Goal: Task Accomplishment & Management: Use online tool/utility

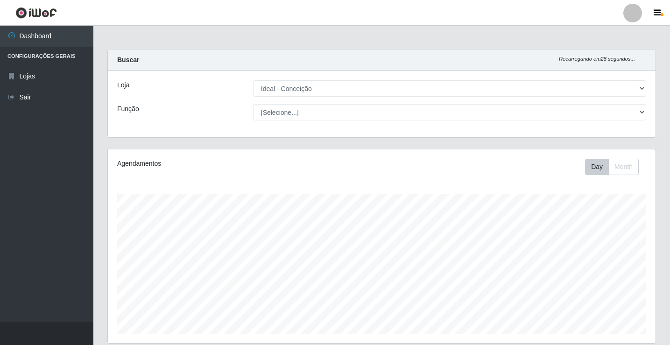
select select "231"
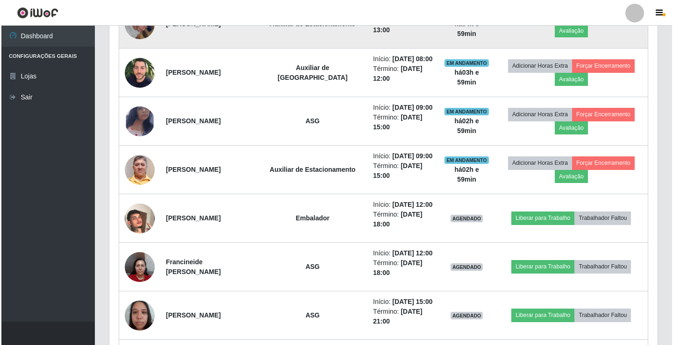
scroll to position [505, 0]
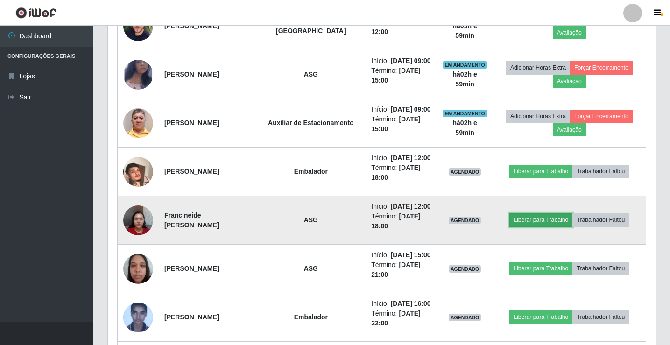
click at [556, 219] on button "Liberar para Trabalho" at bounding box center [541, 220] width 63 height 13
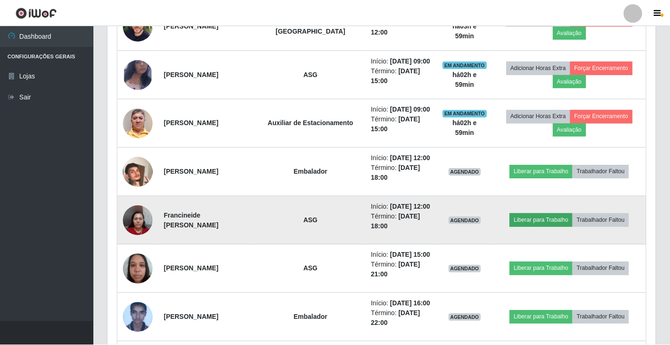
scroll to position [194, 543]
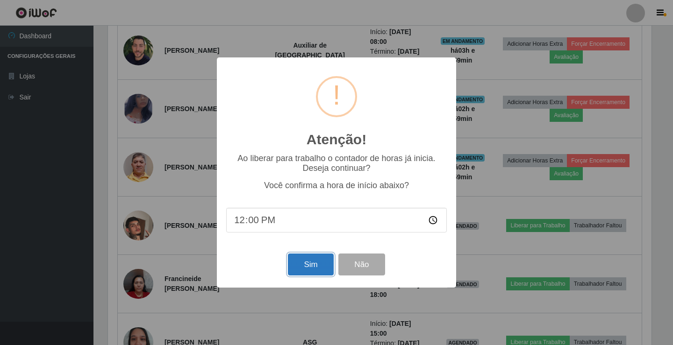
click at [316, 265] on button "Sim" at bounding box center [310, 265] width 45 height 22
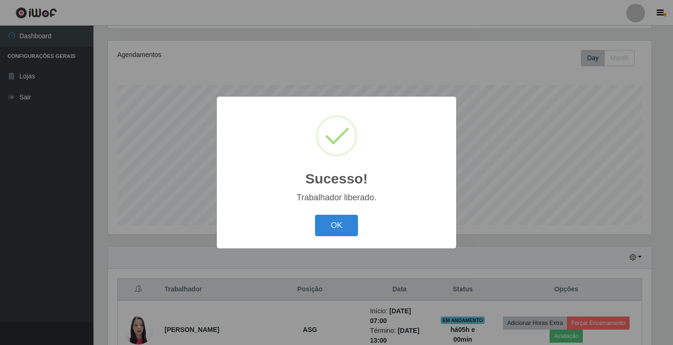
click at [37, 99] on div "Sucesso! × Trabalhador liberado. OK Cancel" at bounding box center [336, 172] width 673 height 345
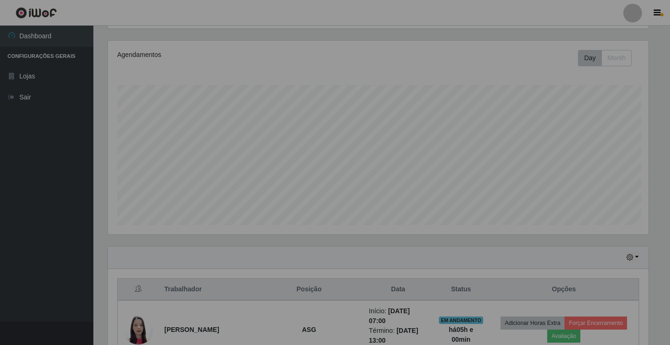
scroll to position [194, 548]
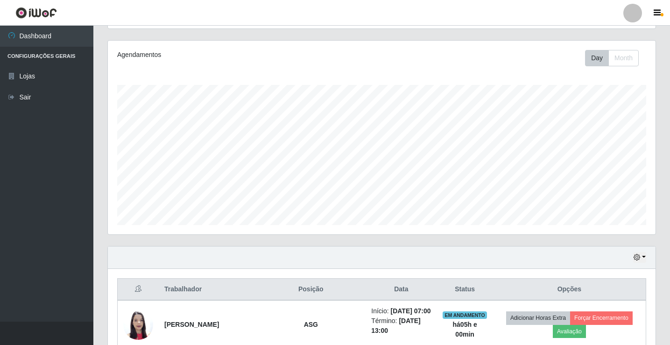
click at [37, 99] on link "Sair" at bounding box center [46, 97] width 93 height 21
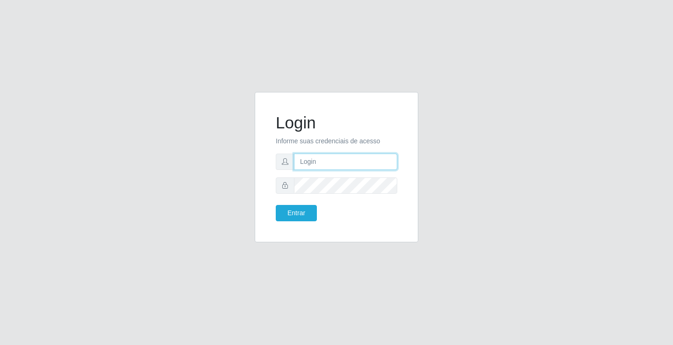
click at [354, 159] on input "text" at bounding box center [345, 162] width 103 height 16
type input "[PERSON_NAME]"
click at [276, 205] on button "Entrar" at bounding box center [296, 213] width 41 height 16
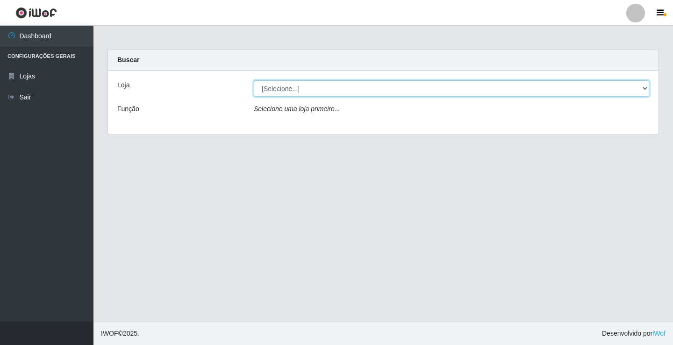
click at [322, 90] on select "[Selecione...] Ideal - Conceição" at bounding box center [451, 88] width 395 height 16
select select "231"
click at [254, 80] on select "[Selecione...] Ideal - Conceição" at bounding box center [451, 88] width 395 height 16
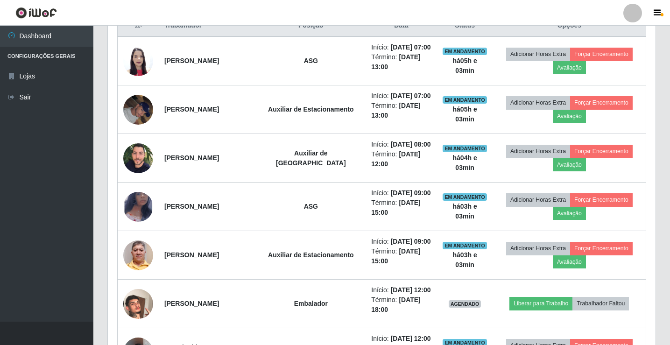
scroll to position [374, 0]
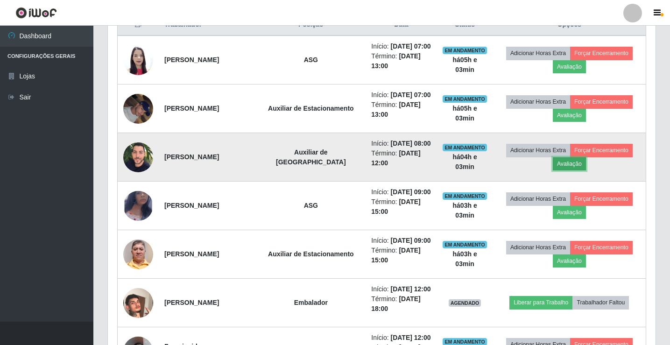
click at [568, 165] on button "Avaliação" at bounding box center [569, 163] width 33 height 13
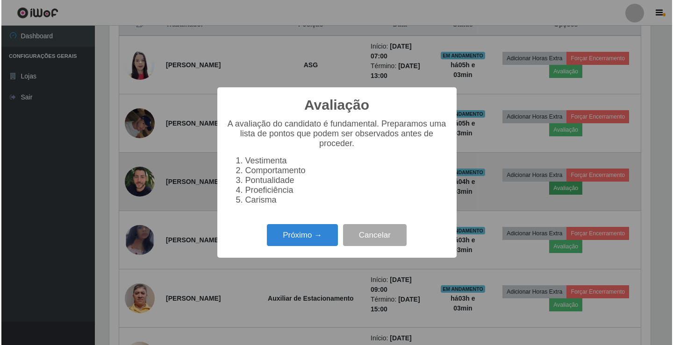
scroll to position [194, 543]
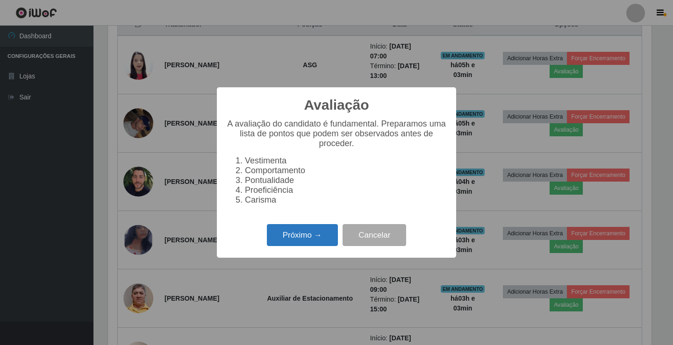
click at [318, 239] on button "Próximo →" at bounding box center [302, 235] width 71 height 22
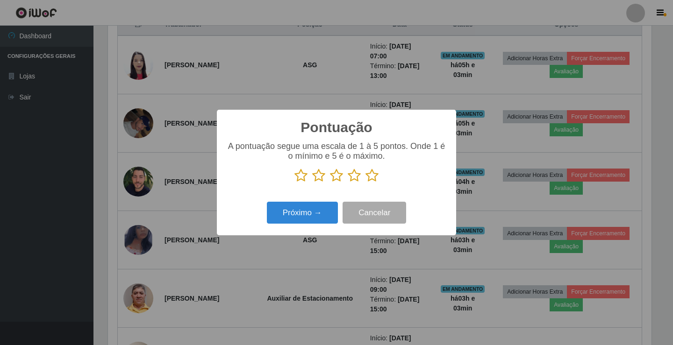
scroll to position [467043, 466693]
click at [352, 178] on icon at bounding box center [354, 176] width 13 height 14
click at [348, 183] on input "radio" at bounding box center [348, 183] width 0 height 0
click at [322, 211] on button "Próximo →" at bounding box center [302, 213] width 71 height 22
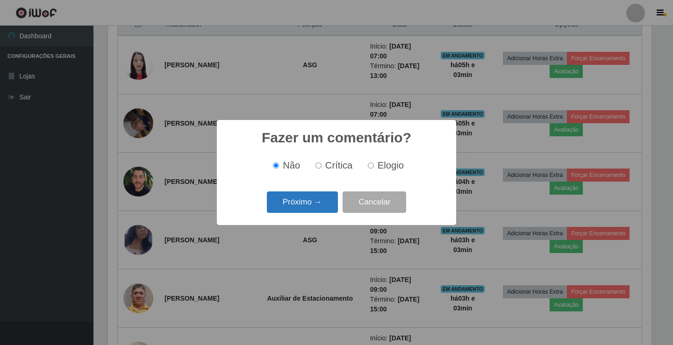
click at [324, 207] on button "Próximo →" at bounding box center [302, 203] width 71 height 22
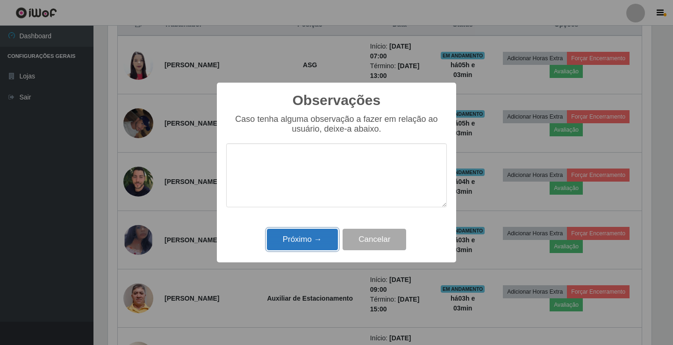
click at [317, 241] on button "Próximo →" at bounding box center [302, 240] width 71 height 22
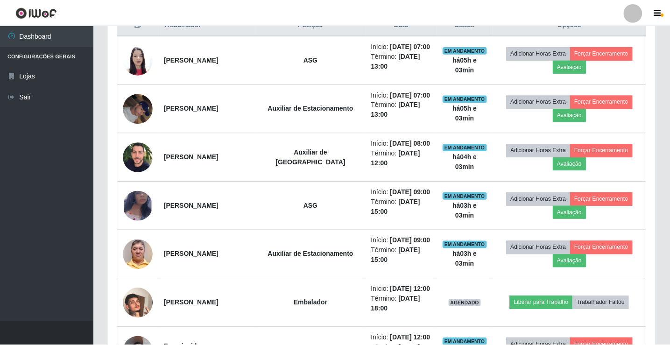
scroll to position [194, 548]
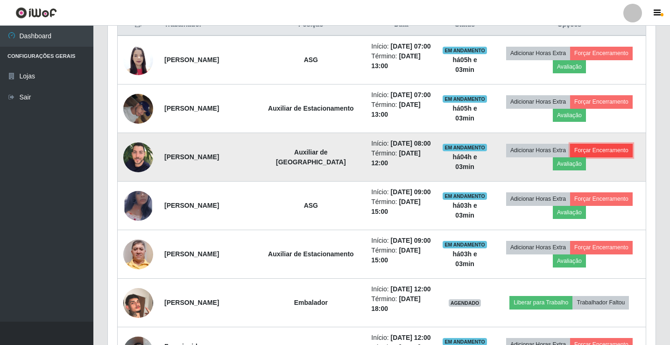
click at [595, 155] on button "Forçar Encerramento" at bounding box center [601, 150] width 63 height 13
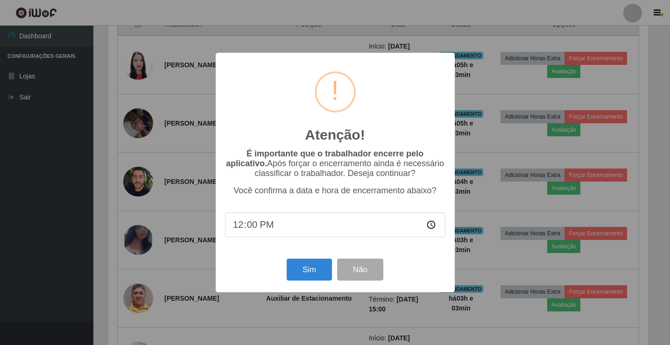
scroll to position [194, 543]
click at [308, 271] on button "Sim" at bounding box center [310, 270] width 45 height 22
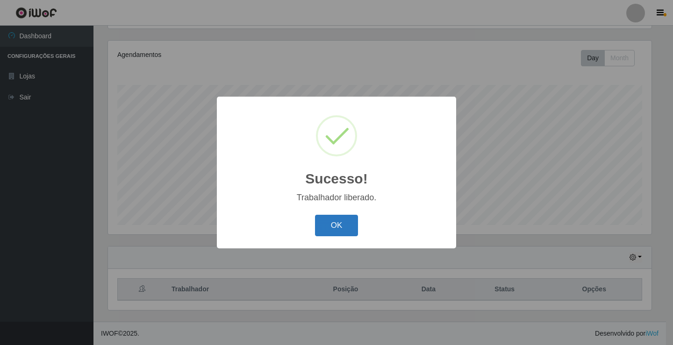
click at [338, 218] on button "OK" at bounding box center [336, 226] width 43 height 22
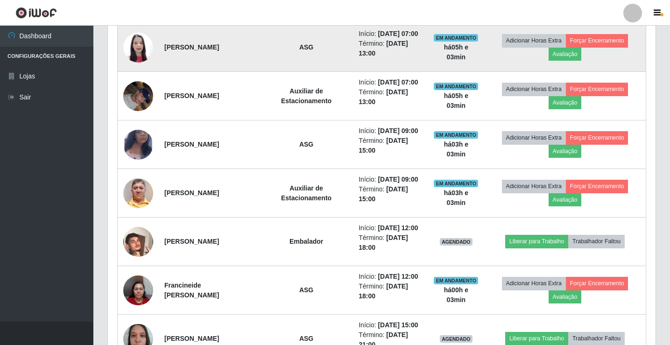
scroll to position [389, 0]
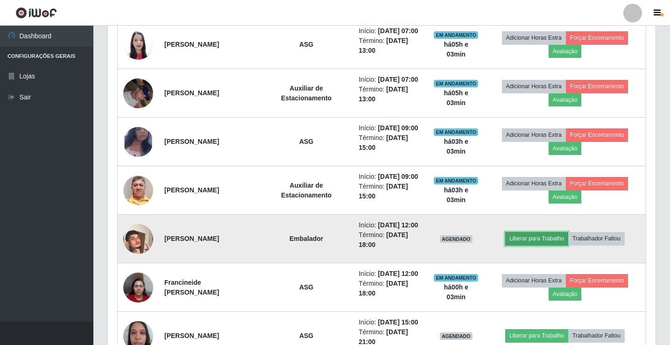
click at [540, 241] on button "Liberar para Trabalho" at bounding box center [537, 238] width 63 height 13
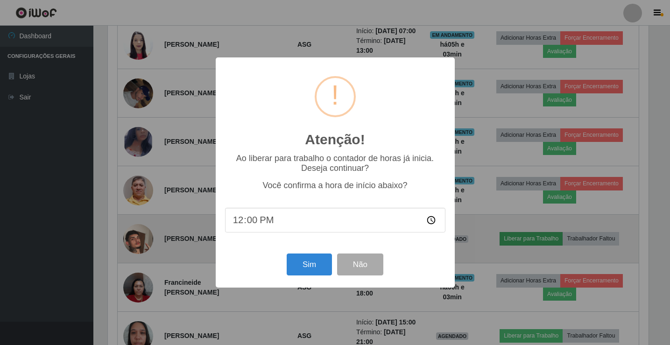
scroll to position [194, 543]
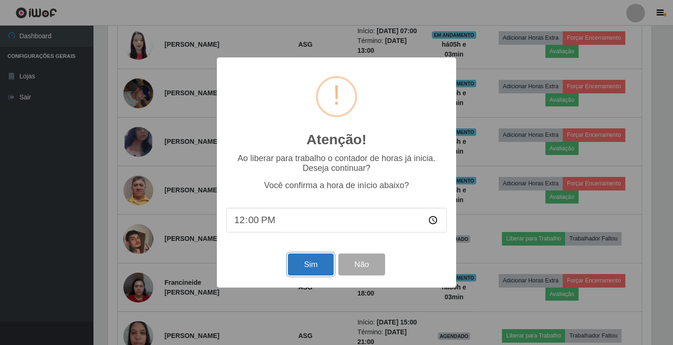
click at [313, 267] on button "Sim" at bounding box center [310, 265] width 45 height 22
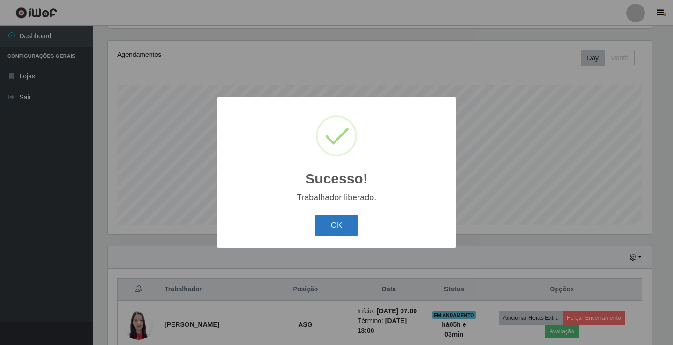
click at [343, 218] on button "OK" at bounding box center [336, 226] width 43 height 22
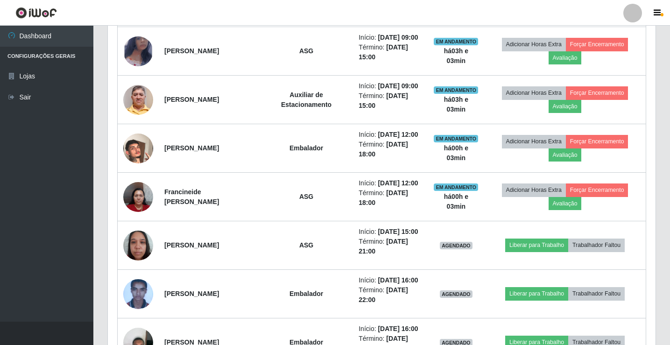
scroll to position [0, 0]
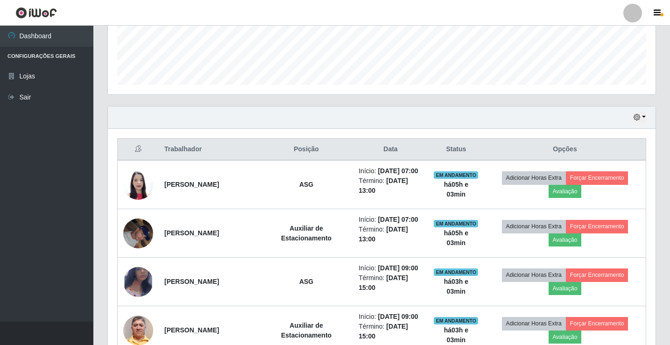
click at [635, 19] on div at bounding box center [633, 13] width 19 height 19
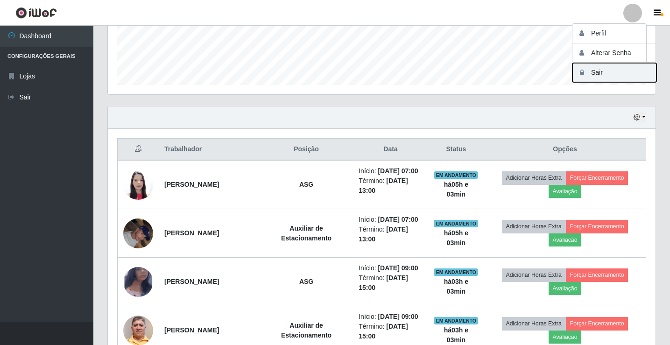
click at [618, 70] on button "Sair" at bounding box center [615, 72] width 84 height 19
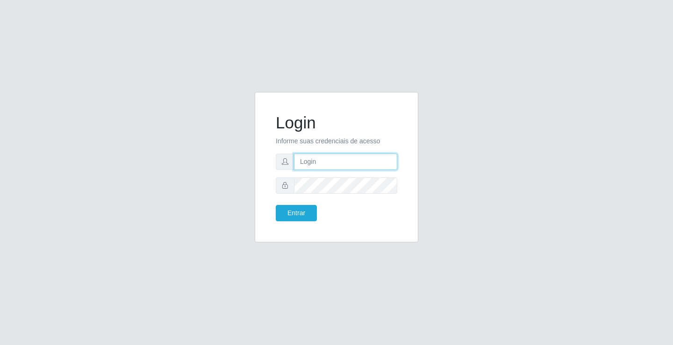
drag, startPoint x: 378, startPoint y: 161, endPoint x: 383, endPoint y: 159, distance: 5.3
click at [379, 161] on input "text" at bounding box center [345, 162] width 103 height 16
click at [383, 159] on input "text" at bounding box center [345, 162] width 103 height 16
type input "giovanny@ideal"
click at [338, 155] on input "giovanny@ideal" at bounding box center [345, 162] width 103 height 16
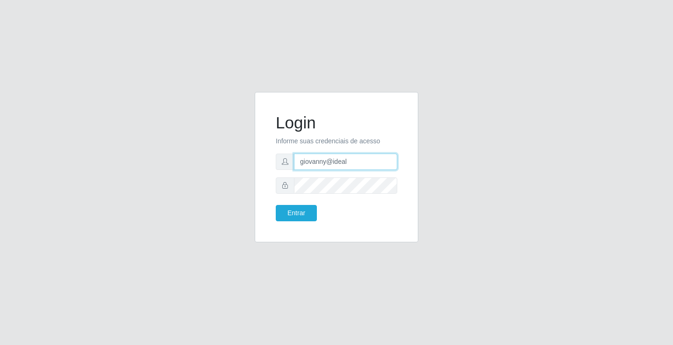
click at [338, 155] on input "giovanny@ideal" at bounding box center [345, 162] width 103 height 16
click at [309, 219] on button "Entrar" at bounding box center [296, 213] width 41 height 16
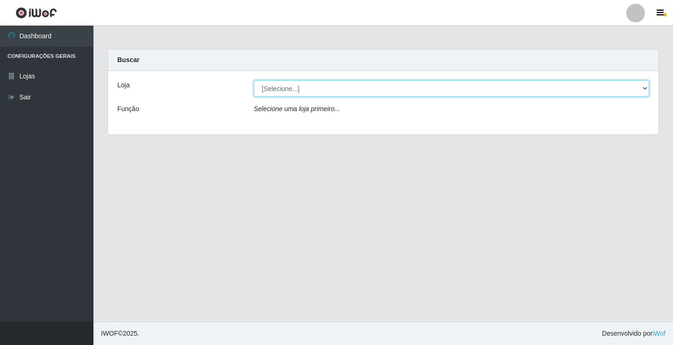
click at [506, 91] on select "[Selecione...] Ideal - Conceição" at bounding box center [451, 88] width 395 height 16
select select "231"
click at [254, 80] on select "[Selecione...] Ideal - Conceição" at bounding box center [451, 88] width 395 height 16
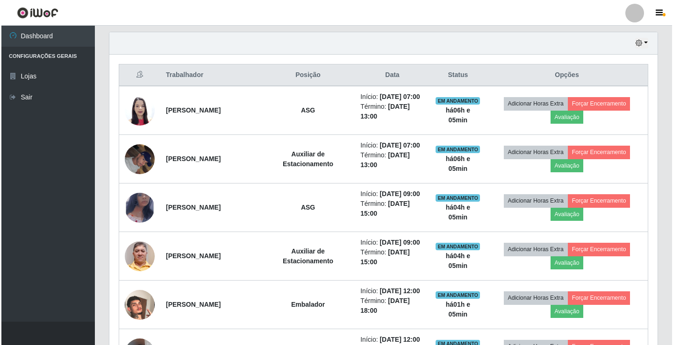
scroll to position [327, 0]
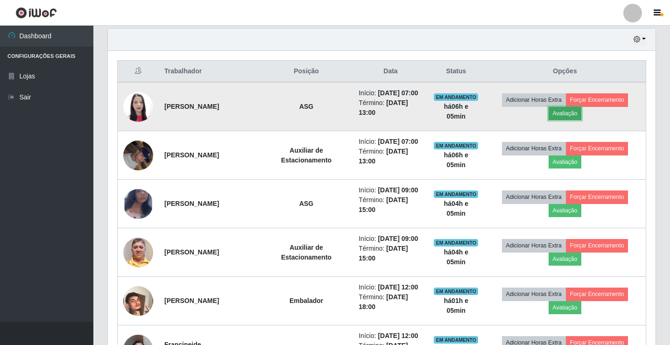
click at [568, 114] on button "Avaliação" at bounding box center [565, 113] width 33 height 13
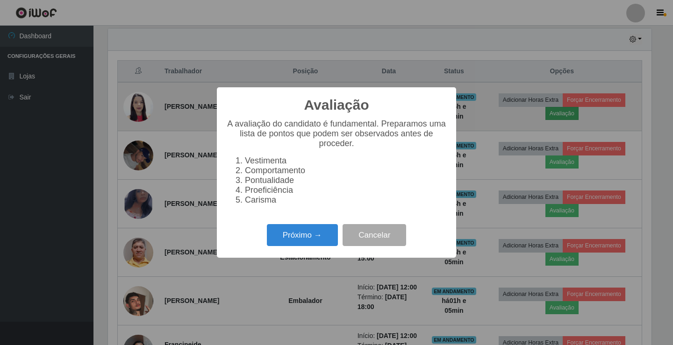
scroll to position [194, 543]
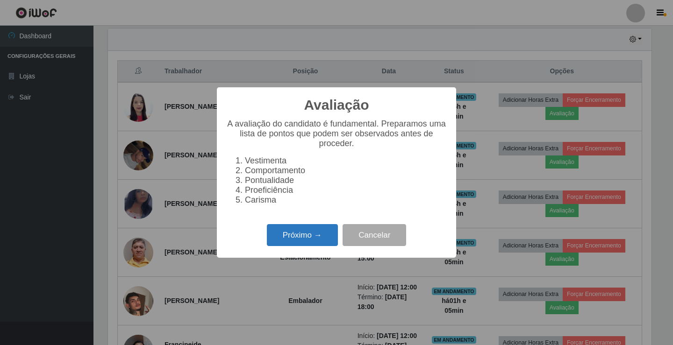
click at [308, 242] on button "Próximo →" at bounding box center [302, 235] width 71 height 22
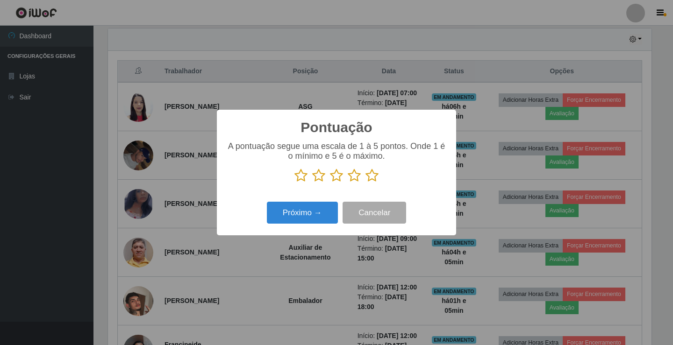
scroll to position [467043, 466693]
click at [372, 174] on icon at bounding box center [371, 176] width 13 height 14
click at [365, 183] on input "radio" at bounding box center [365, 183] width 0 height 0
click at [317, 213] on button "Próximo →" at bounding box center [302, 213] width 71 height 22
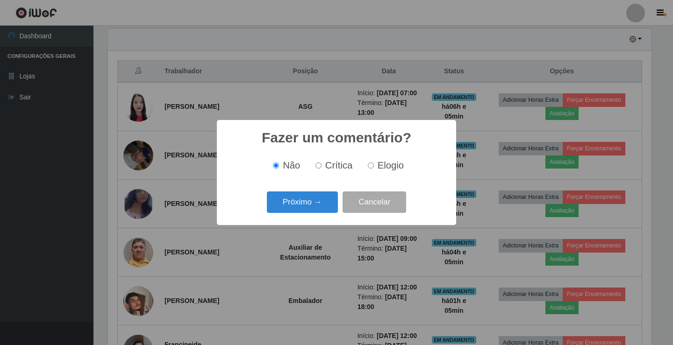
click at [374, 165] on label "Elogio" at bounding box center [384, 165] width 40 height 11
click at [374, 165] on input "Elogio" at bounding box center [371, 166] width 6 height 6
radio input "true"
click at [323, 201] on button "Próximo →" at bounding box center [302, 203] width 71 height 22
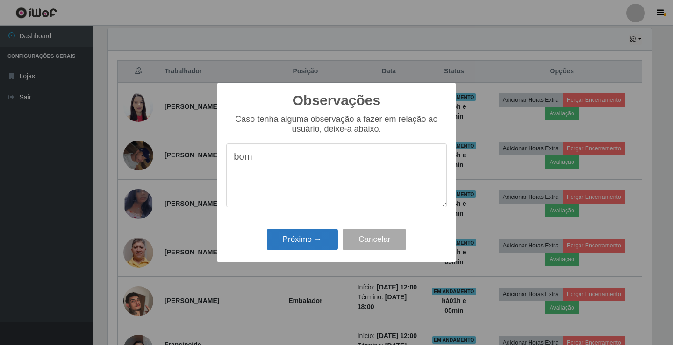
type textarea "bom"
click at [289, 247] on button "Próximo →" at bounding box center [302, 240] width 71 height 22
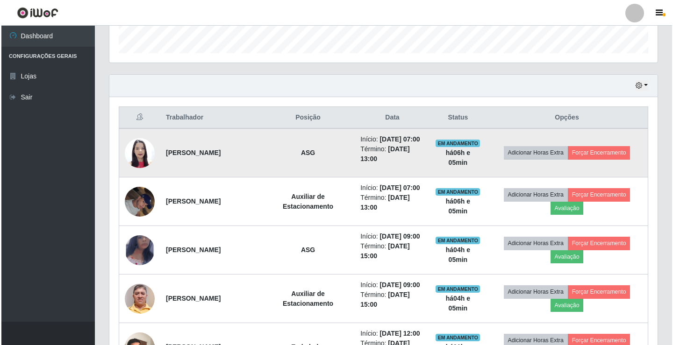
scroll to position [280, 0]
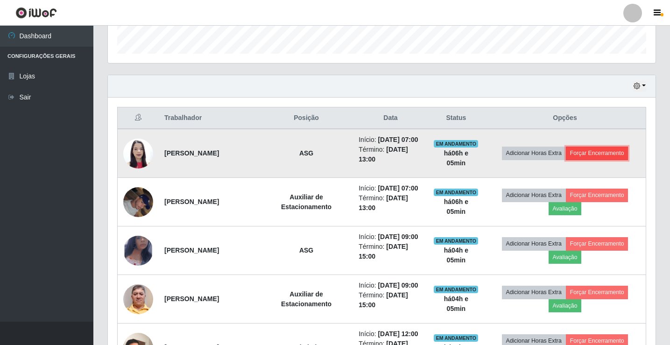
click at [598, 152] on button "Forçar Encerramento" at bounding box center [597, 153] width 63 height 13
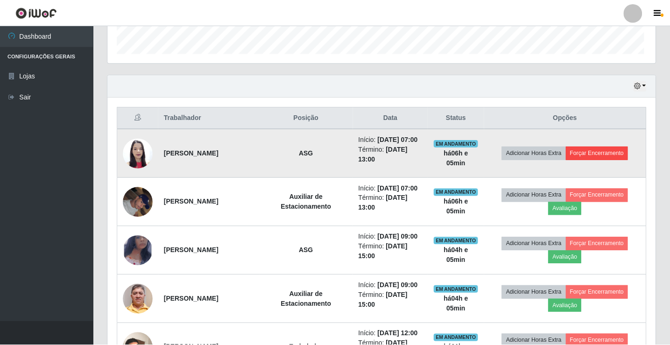
scroll to position [194, 543]
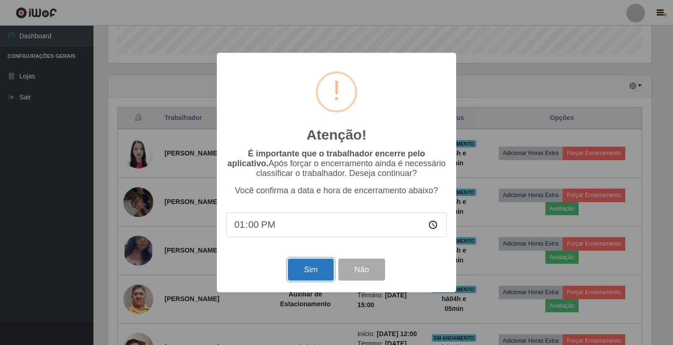
click at [303, 275] on button "Sim" at bounding box center [310, 270] width 45 height 22
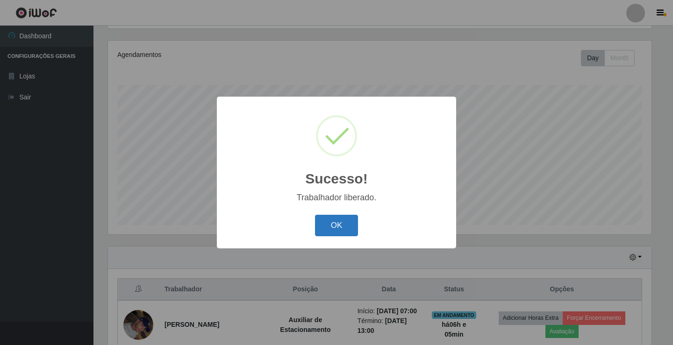
click at [335, 225] on button "OK" at bounding box center [336, 226] width 43 height 22
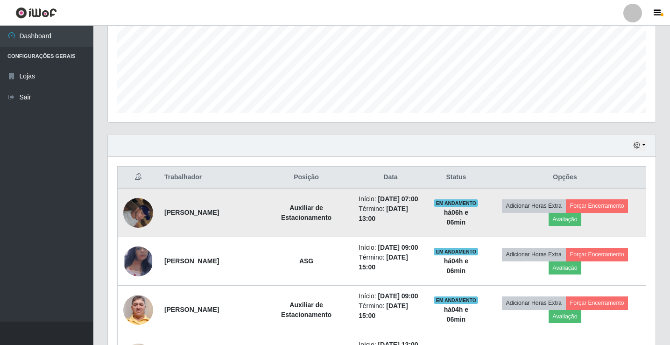
scroll to position [202, 0]
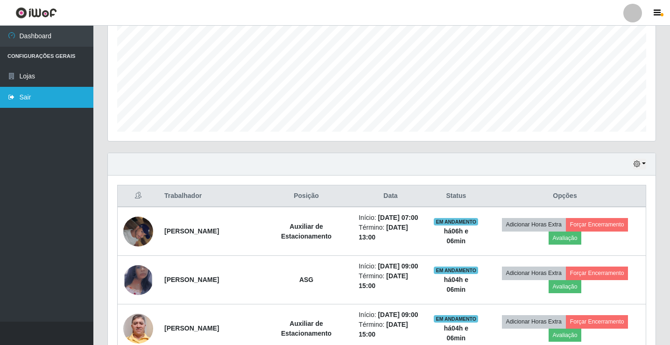
click at [32, 88] on link "Sair" at bounding box center [46, 97] width 93 height 21
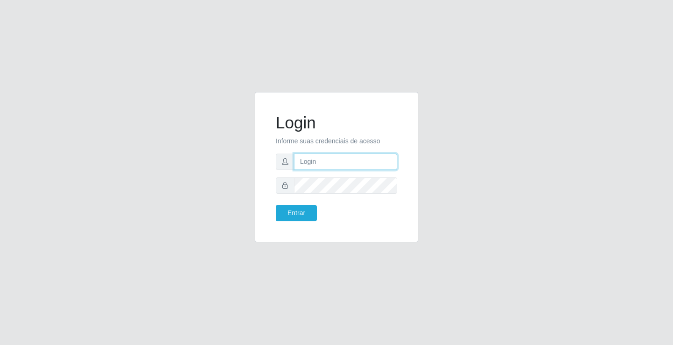
click at [302, 164] on input "text" at bounding box center [345, 162] width 103 height 16
type input "zivaneide@ideal"
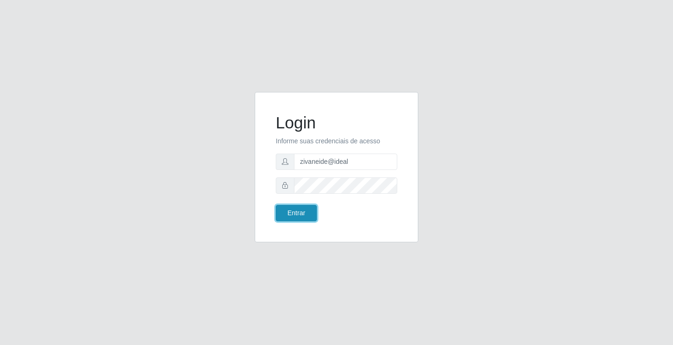
click at [306, 214] on button "Entrar" at bounding box center [296, 213] width 41 height 16
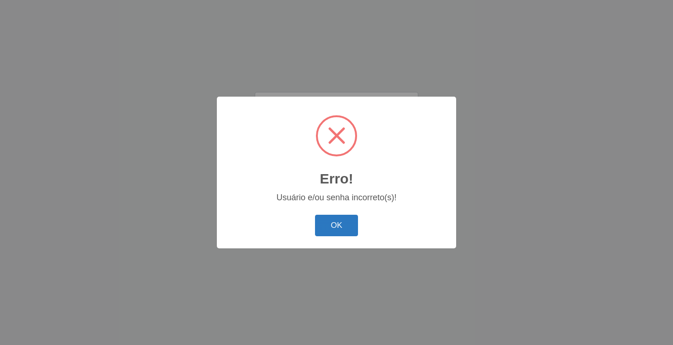
click at [349, 218] on button "OK" at bounding box center [336, 226] width 43 height 22
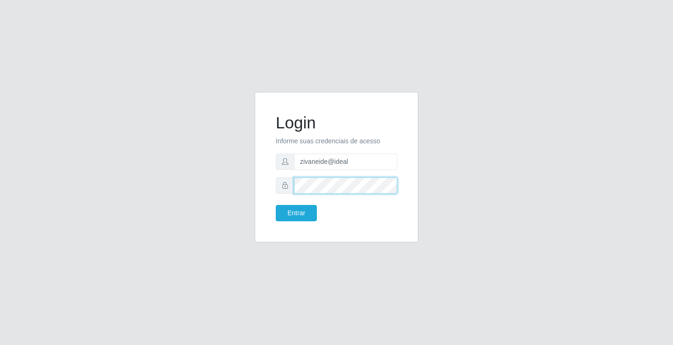
click at [276, 205] on button "Entrar" at bounding box center [296, 213] width 41 height 16
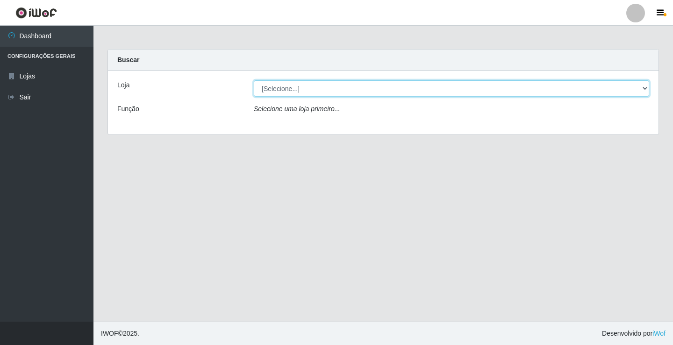
click at [643, 88] on select "[Selecione...] Ideal - Conceição" at bounding box center [451, 88] width 395 height 16
select select "231"
click at [254, 80] on select "[Selecione...] Ideal - Conceição" at bounding box center [451, 88] width 395 height 16
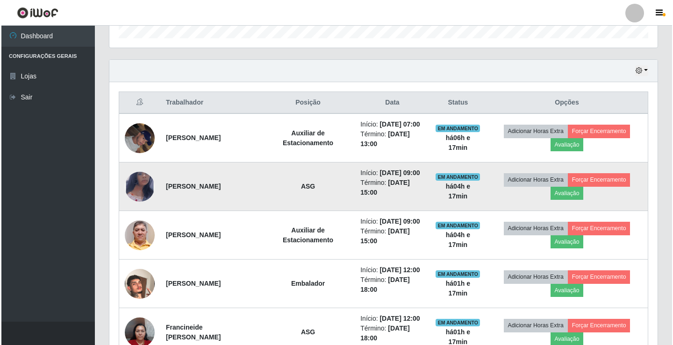
scroll to position [280, 0]
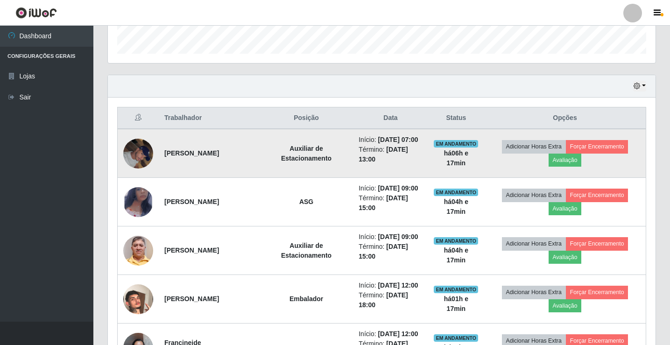
click at [145, 155] on img at bounding box center [138, 154] width 30 height 40
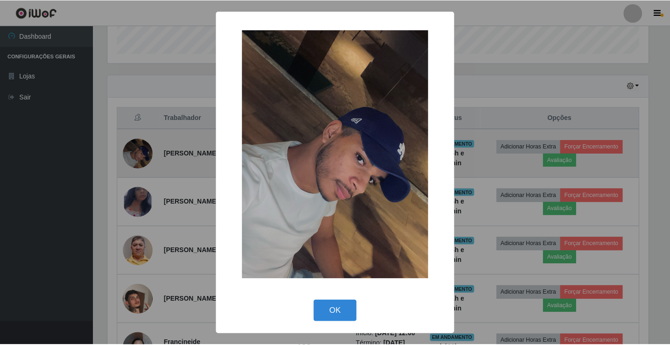
scroll to position [194, 543]
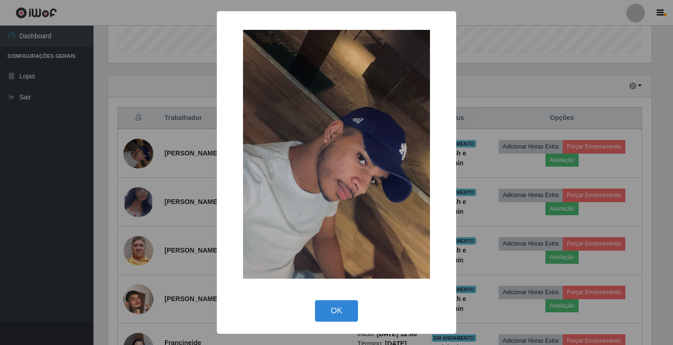
click at [486, 176] on div "× OK Cancel" at bounding box center [336, 172] width 673 height 345
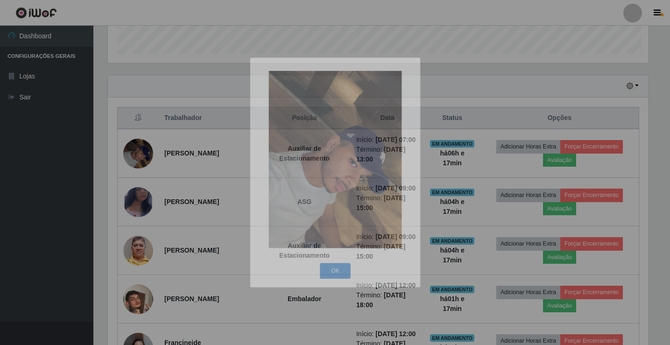
scroll to position [194, 548]
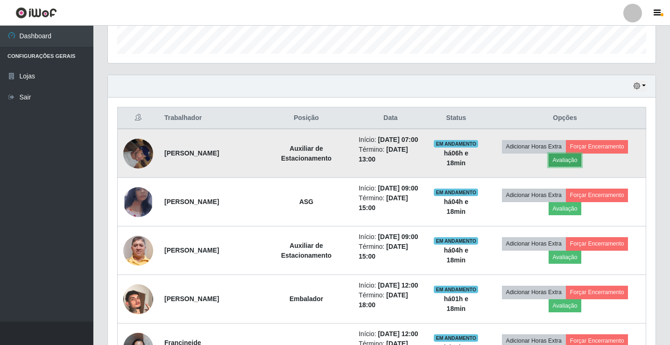
click at [570, 164] on button "Avaliação" at bounding box center [565, 160] width 33 height 13
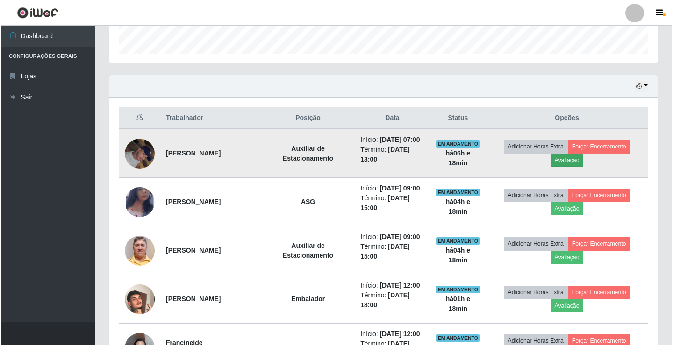
scroll to position [194, 543]
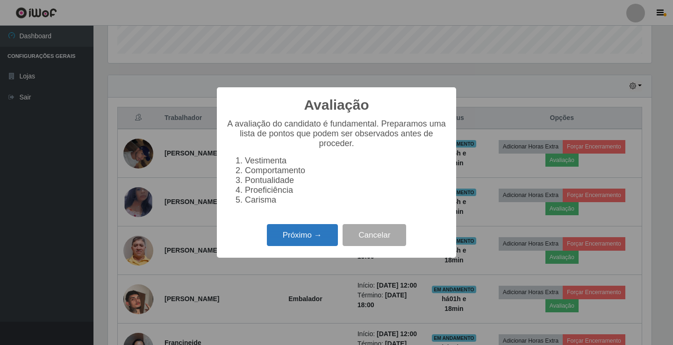
click at [317, 238] on button "Próximo →" at bounding box center [302, 235] width 71 height 22
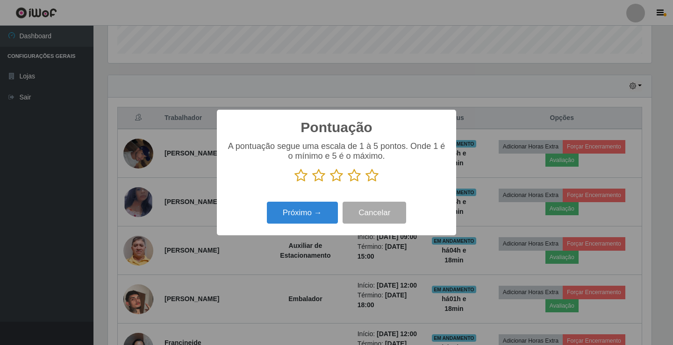
click at [320, 178] on icon at bounding box center [318, 176] width 13 height 14
click at [312, 183] on input "radio" at bounding box center [312, 183] width 0 height 0
click at [303, 219] on button "Próximo →" at bounding box center [302, 213] width 71 height 22
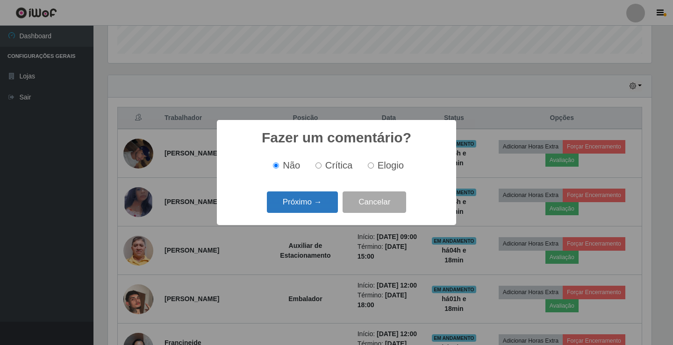
click at [323, 203] on button "Próximo →" at bounding box center [302, 203] width 71 height 22
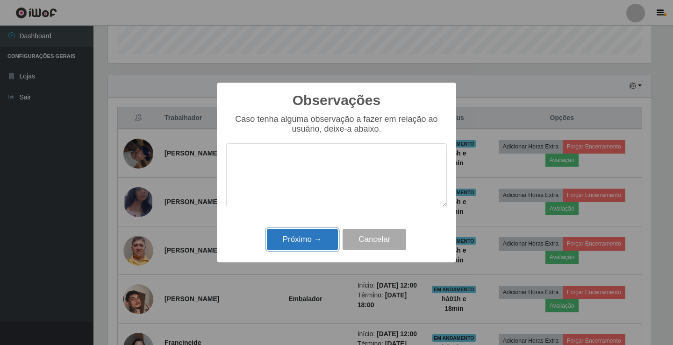
click at [305, 236] on button "Próximo →" at bounding box center [302, 240] width 71 height 22
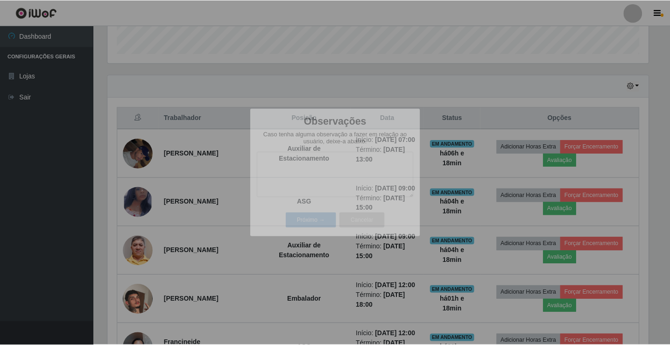
scroll to position [194, 548]
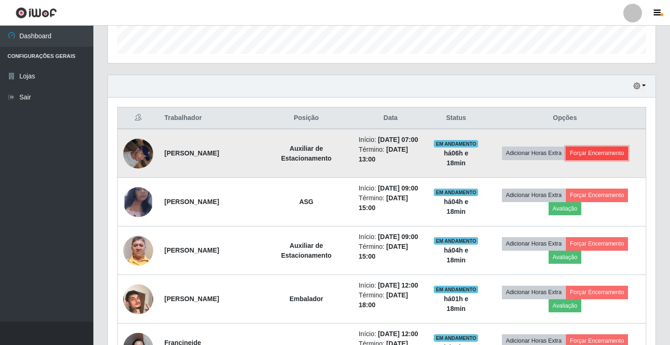
click at [597, 156] on button "Forçar Encerramento" at bounding box center [597, 153] width 63 height 13
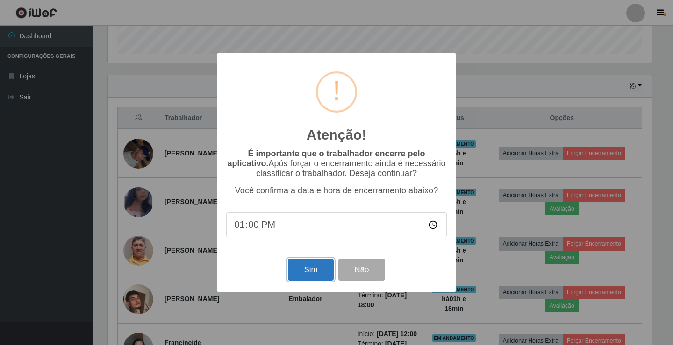
click at [306, 279] on button "Sim" at bounding box center [310, 270] width 45 height 22
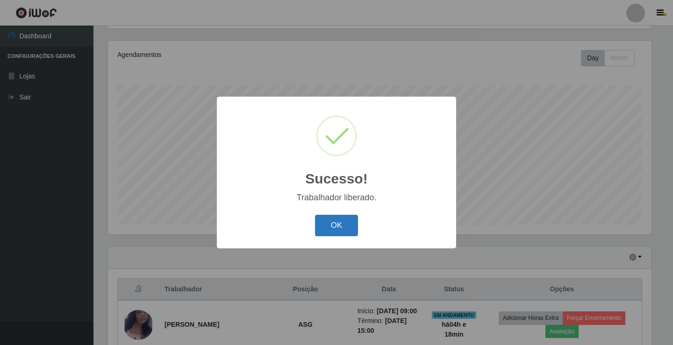
click at [337, 232] on button "OK" at bounding box center [336, 226] width 43 height 22
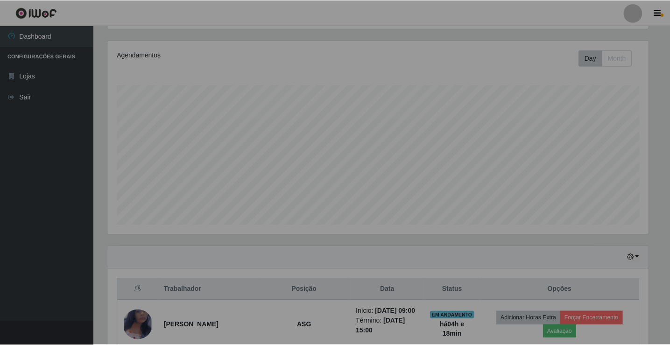
scroll to position [194, 548]
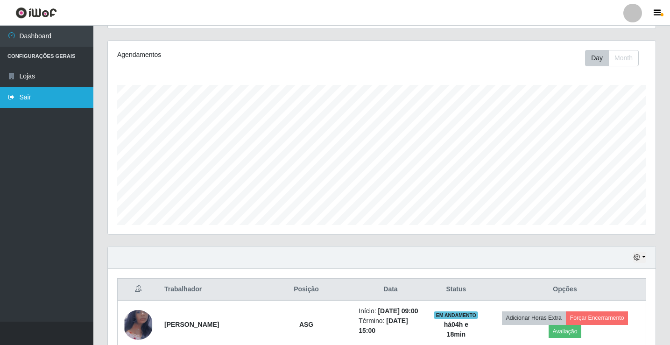
click at [27, 95] on link "Sair" at bounding box center [46, 97] width 93 height 21
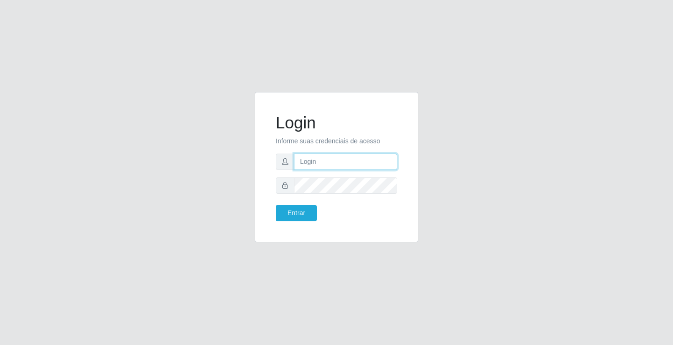
click at [331, 161] on input "text" at bounding box center [345, 162] width 103 height 16
type input "aislan@ideal"
click at [276, 205] on button "Entrar" at bounding box center [296, 213] width 41 height 16
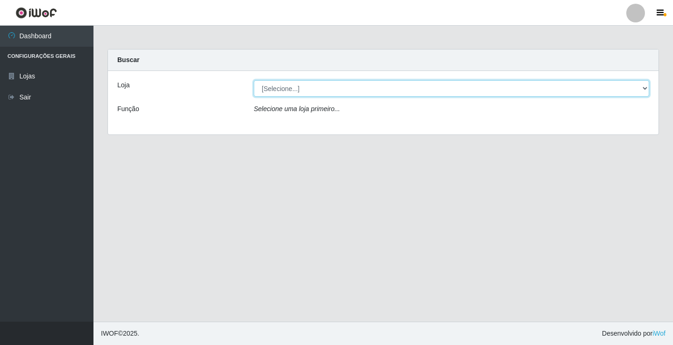
click at [424, 91] on select "[Selecione...] Ideal - Conceição" at bounding box center [451, 88] width 395 height 16
select select "231"
click at [254, 80] on select "[Selecione...] Ideal - Conceição" at bounding box center [451, 88] width 395 height 16
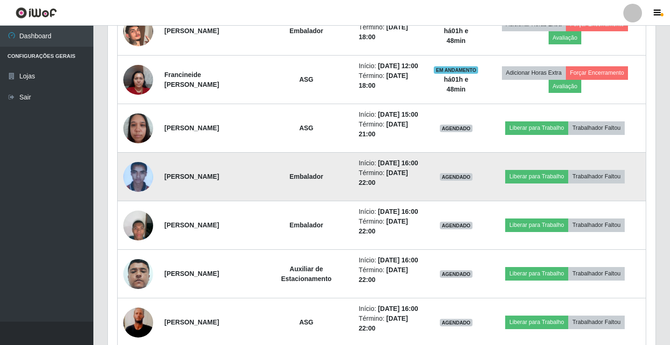
scroll to position [499, 0]
